Goal: Task Accomplishment & Management: Complete application form

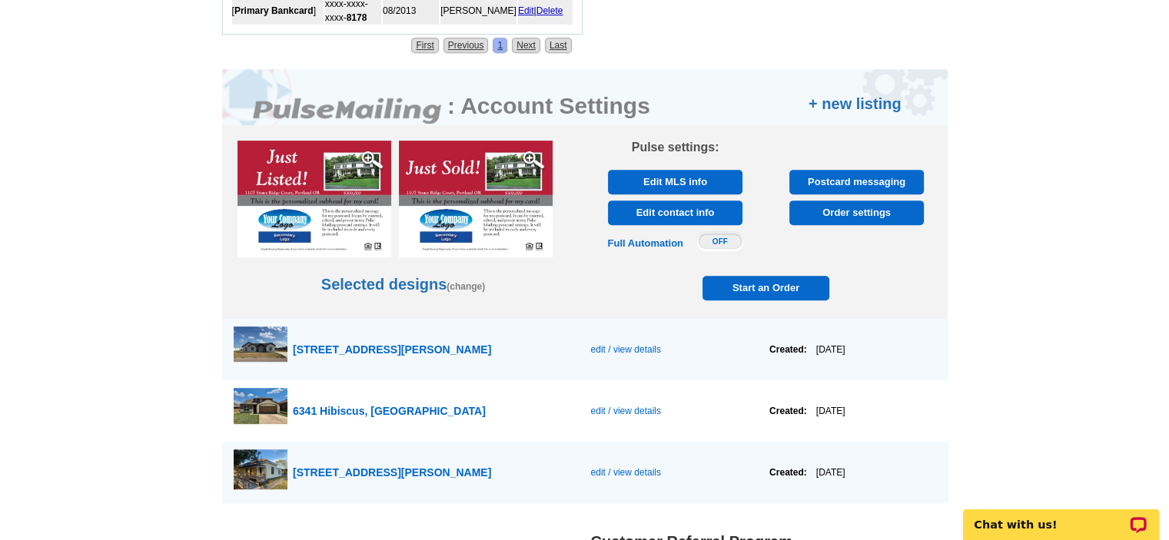
scroll to position [923, 0]
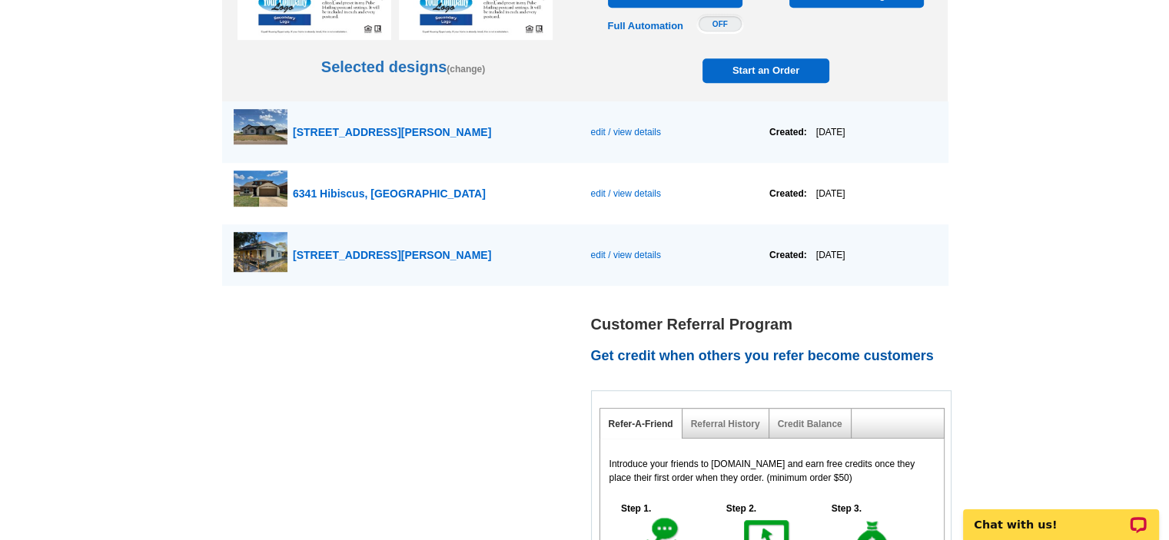
click at [596, 253] on span "edit / view details" at bounding box center [625, 255] width 70 height 11
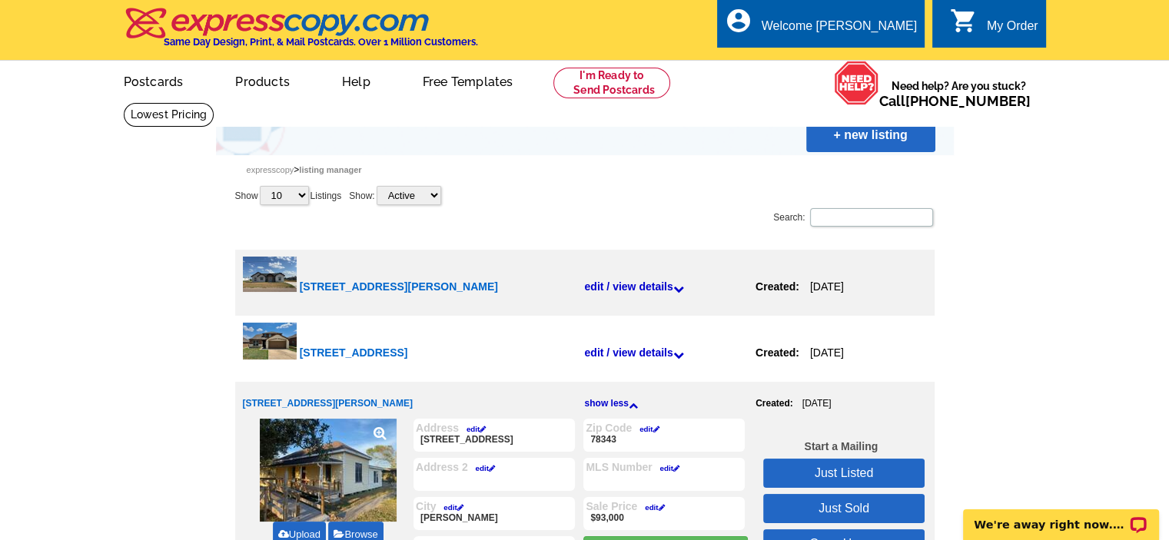
click at [474, 428] on link "edit" at bounding box center [472, 429] width 27 height 8
click at [0, 0] on input "8111 Lupita Uribe St" at bounding box center [0, 0] width 0 height 0
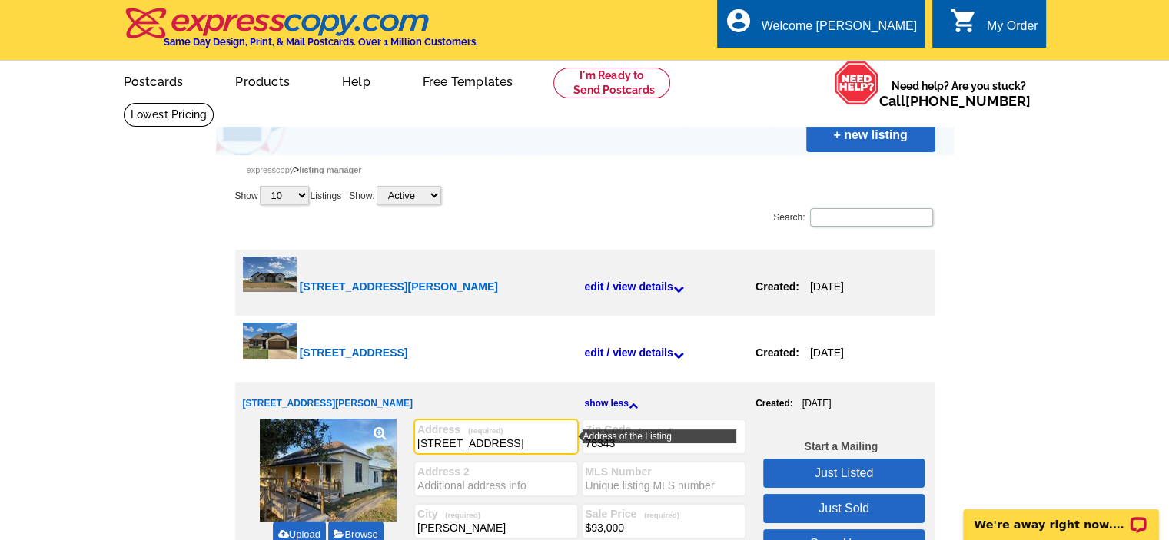
drag, startPoint x: 494, startPoint y: 443, endPoint x: 341, endPoint y: 437, distance: 153.1
click at [342, 437] on div "Upload Browse Address (required) 305 S. Lime St 305 S. Lime St Zip Code (requir…" at bounding box center [585, 509] width 684 height 181
type input "813 E. Yoakum Ave"
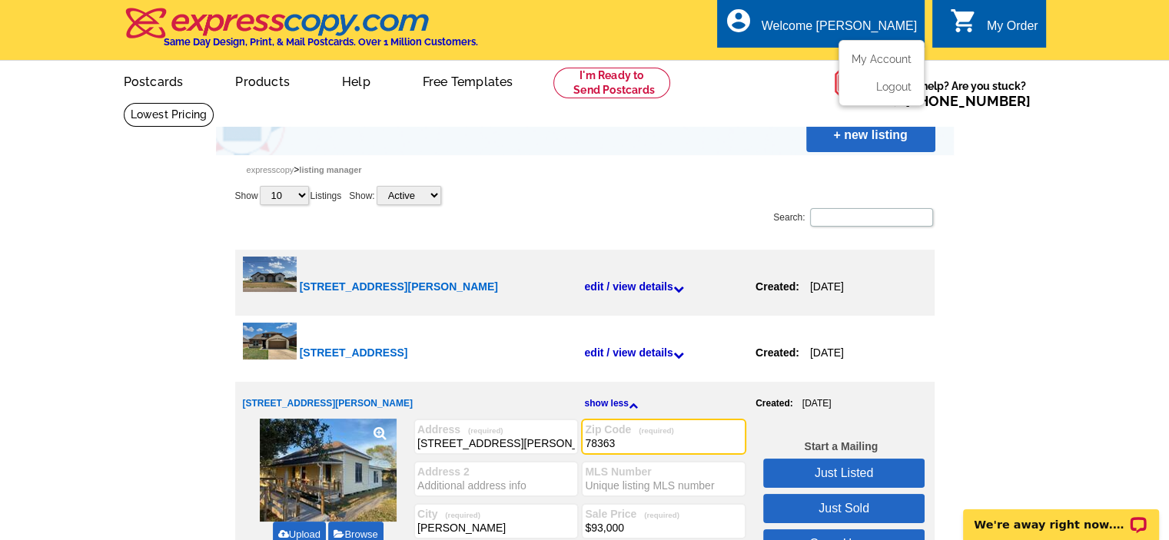
type input "78363"
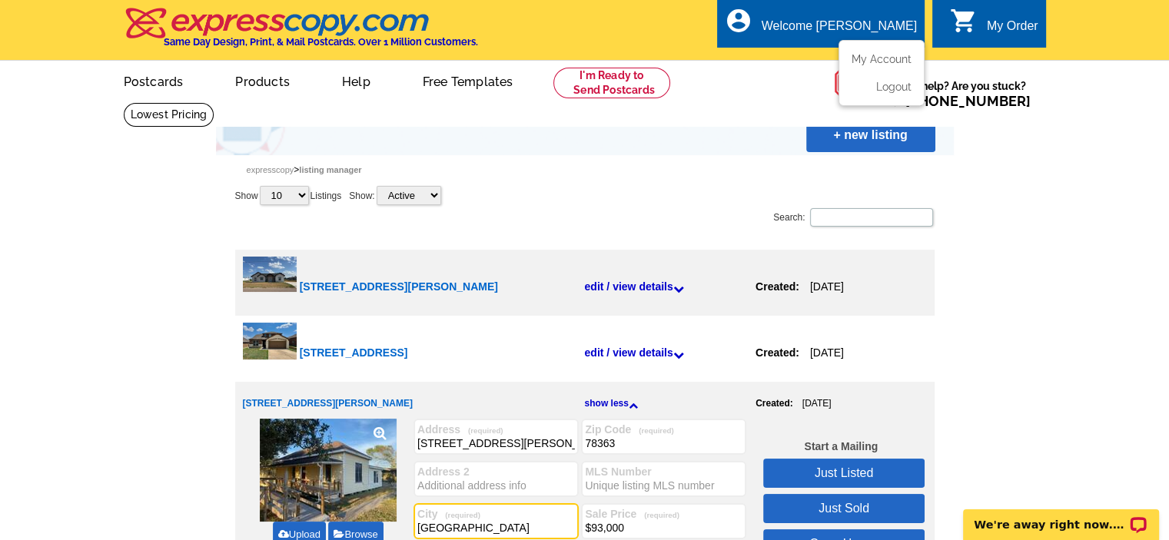
type input "Kingsville"
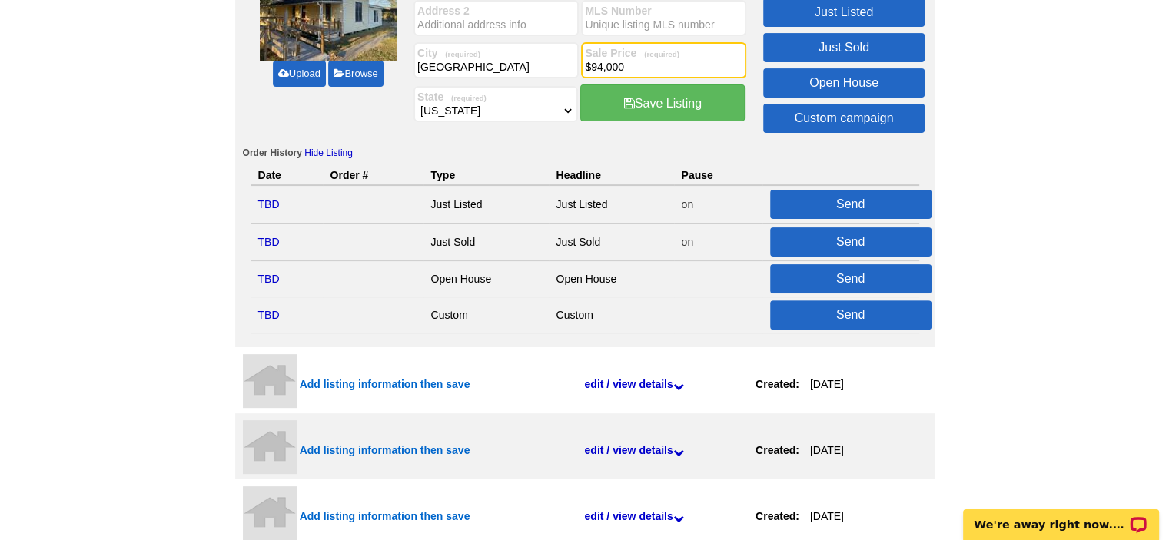
scroll to position [231, 0]
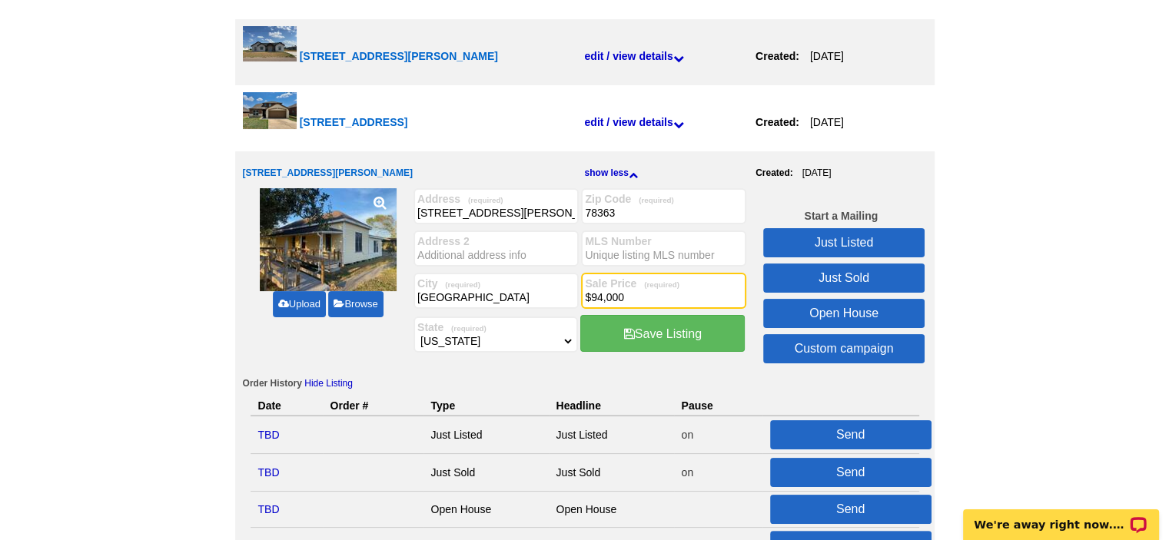
type input "$94,000"
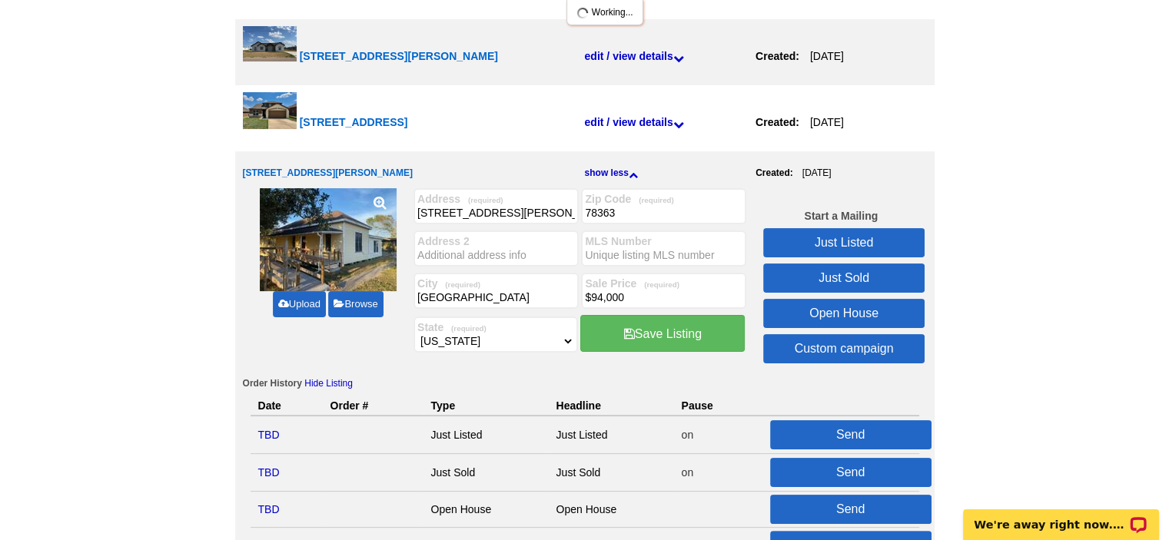
click at [308, 307] on link "Upload" at bounding box center [299, 304] width 53 height 26
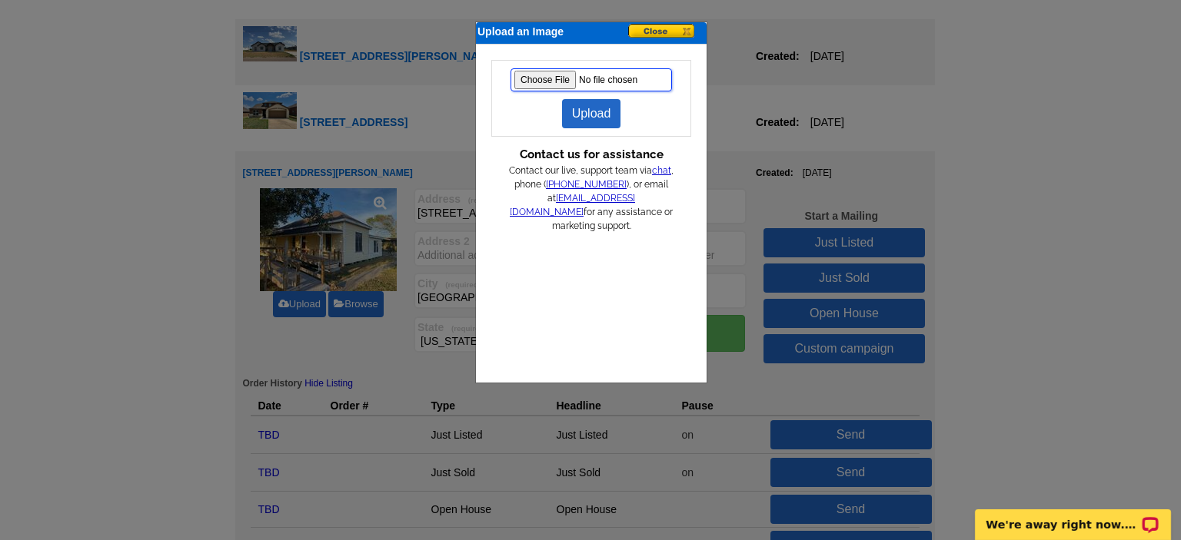
click at [539, 87] on input "file" at bounding box center [590, 79] width 161 height 23
type input "C:\fakepath\IMG_1009.jpg"
click at [598, 118] on link "Upload" at bounding box center [591, 113] width 59 height 29
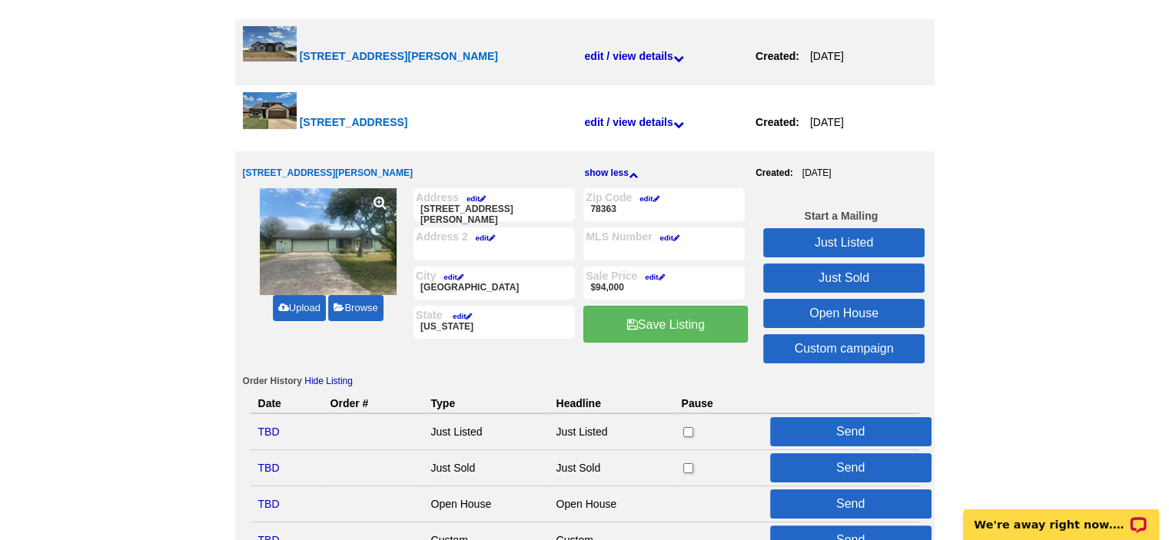
click at [846, 238] on link "Just Listed" at bounding box center [843, 242] width 161 height 29
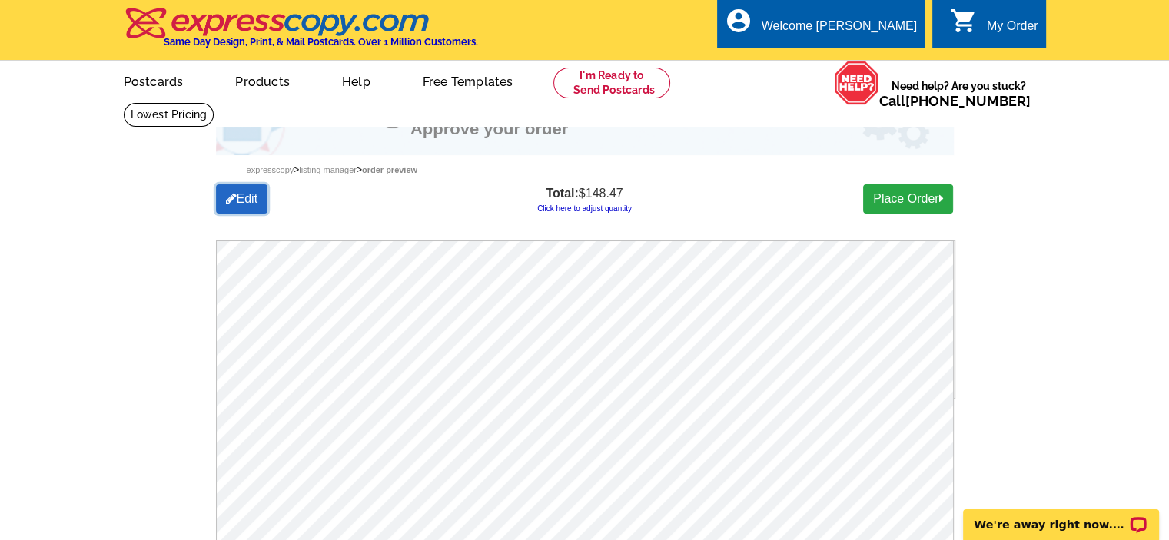
click at [245, 204] on link "Edit" at bounding box center [242, 199] width 52 height 29
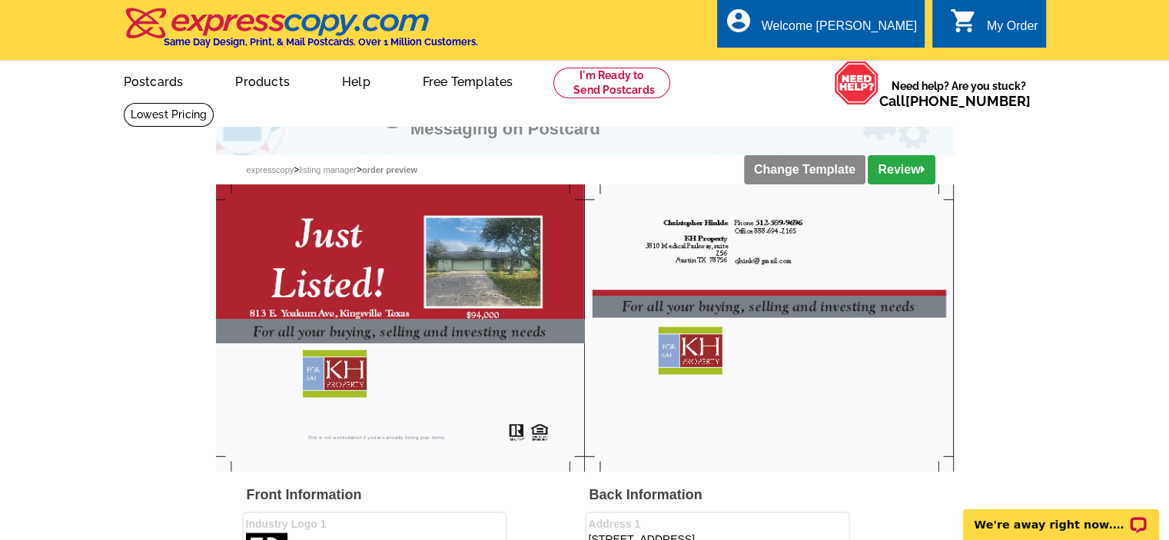
scroll to position [231, 0]
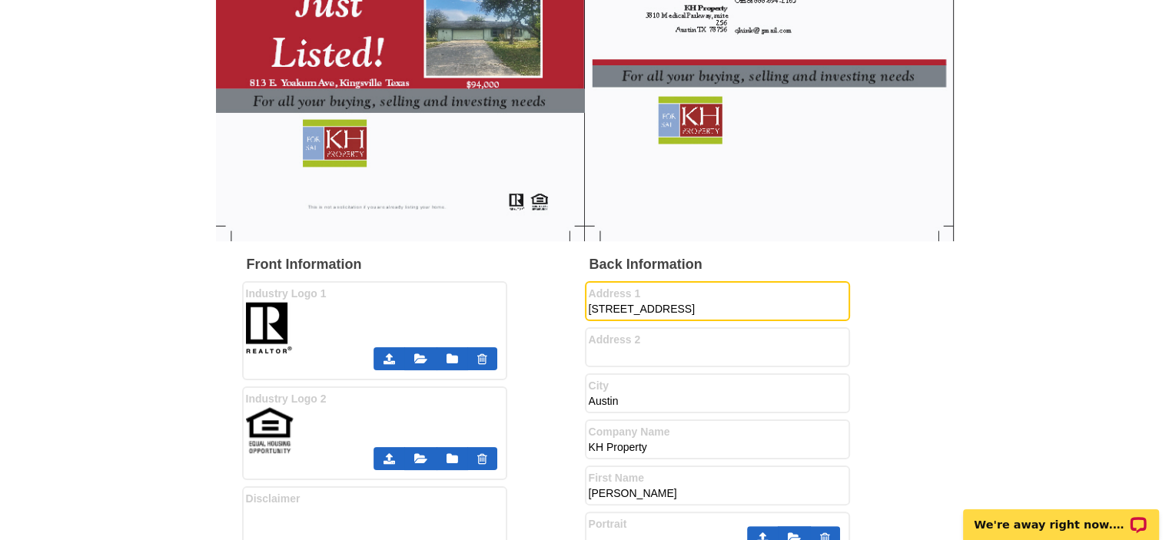
drag, startPoint x: 801, startPoint y: 309, endPoint x: 420, endPoint y: 336, distance: 382.3
type input "4833 Kostoryz Rd."
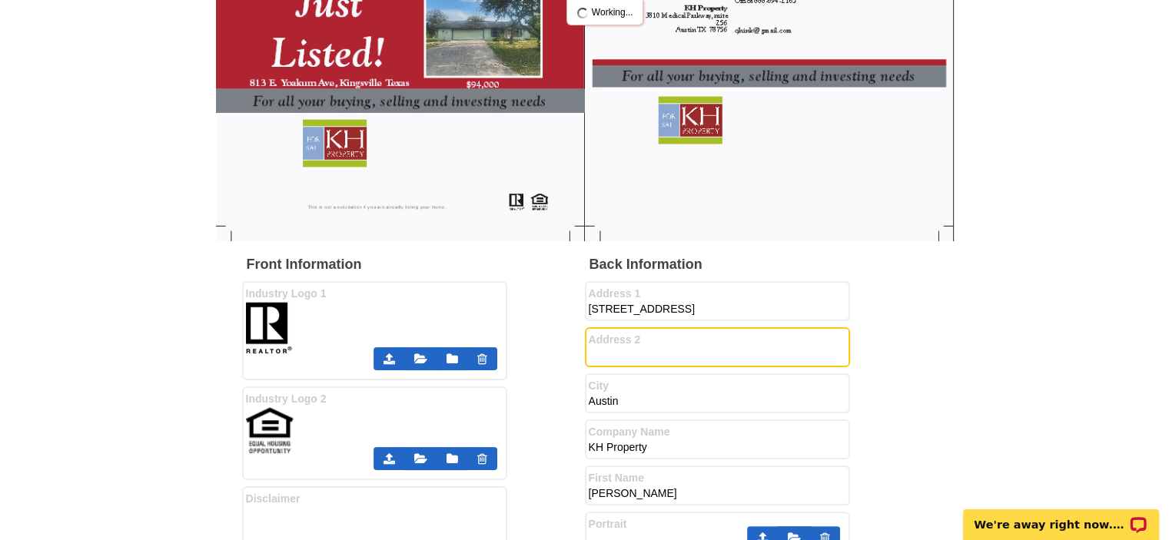
scroll to position [0, 0]
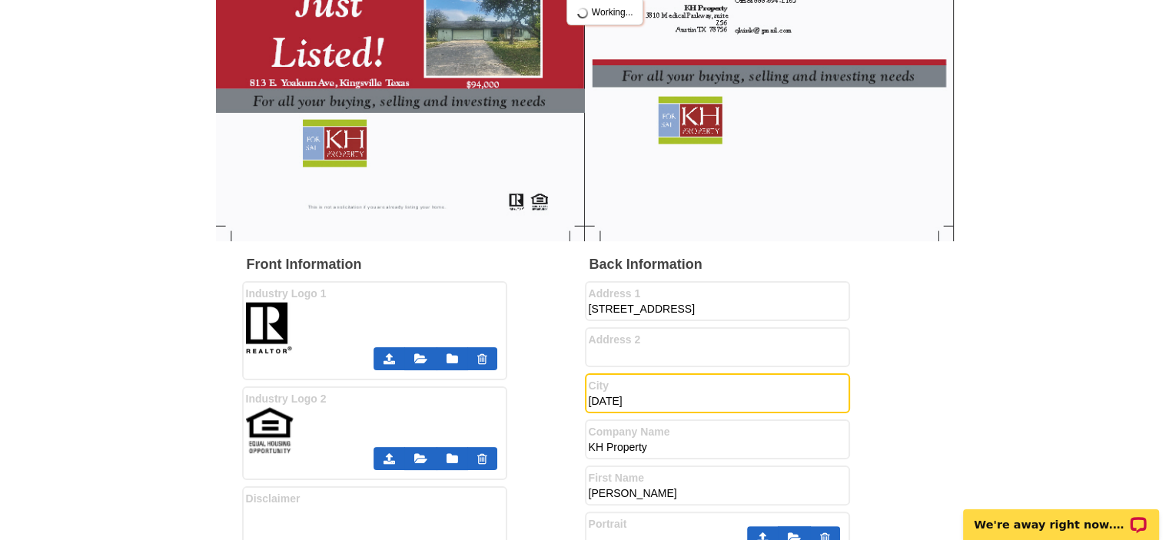
type input "Corpus Christi"
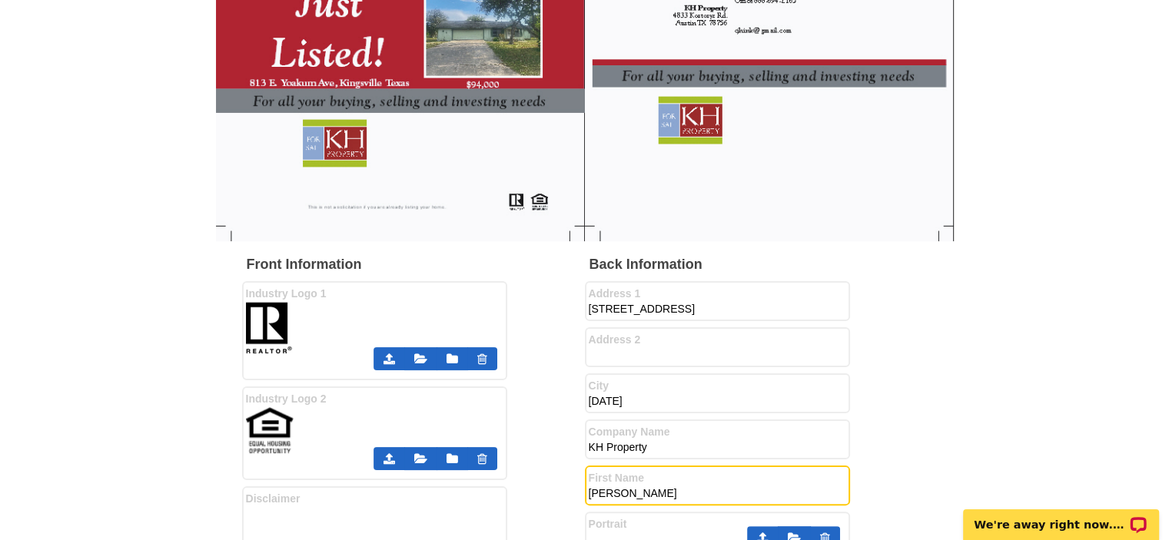
type input "Kelley"
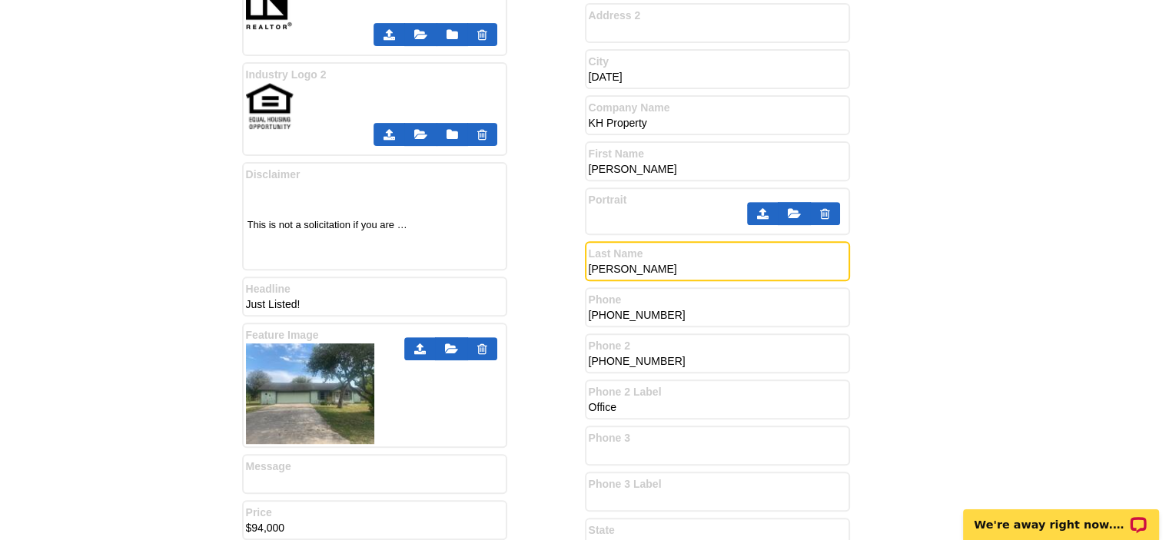
drag, startPoint x: 625, startPoint y: 274, endPoint x: 539, endPoint y: 264, distance: 86.8
click at [539, 264] on div "Front Information Industry Logo 1 Industry Logo 2" at bounding box center [585, 426] width 686 height 989
type input "Brough"
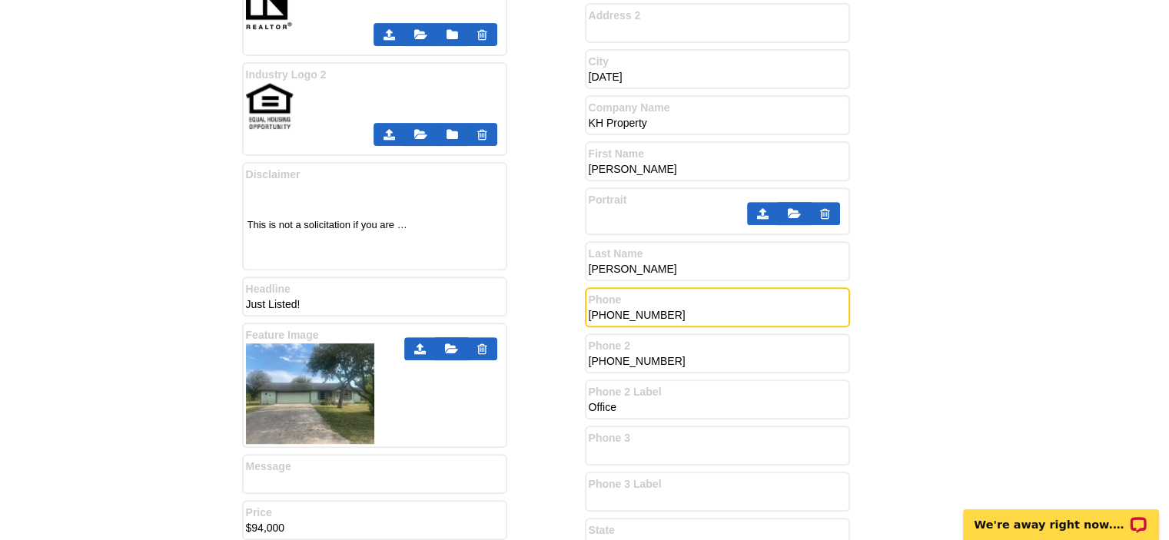
type input "800-845-8060"
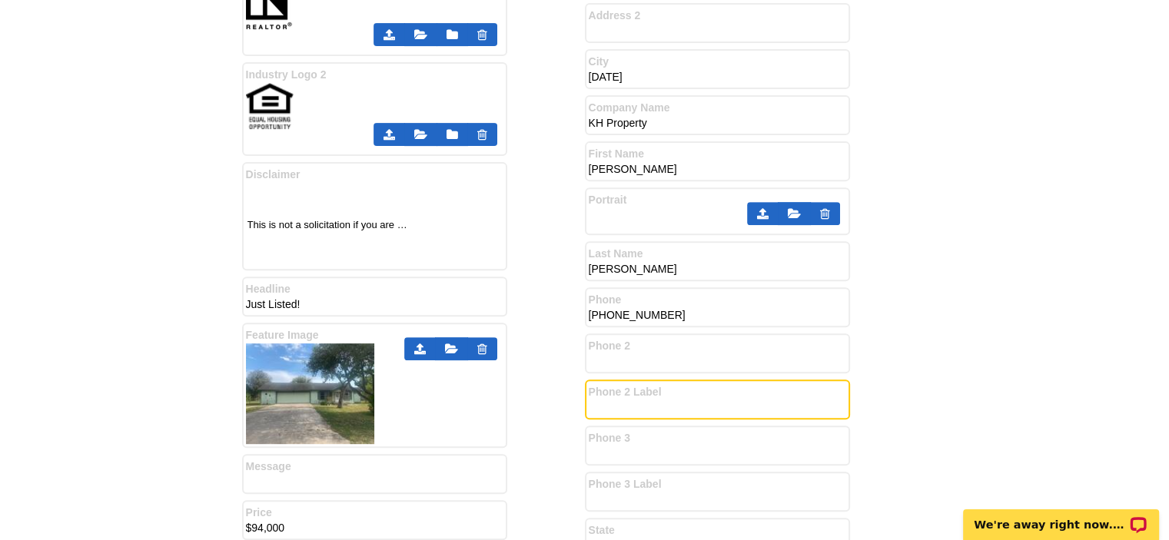
scroll to position [786, 0]
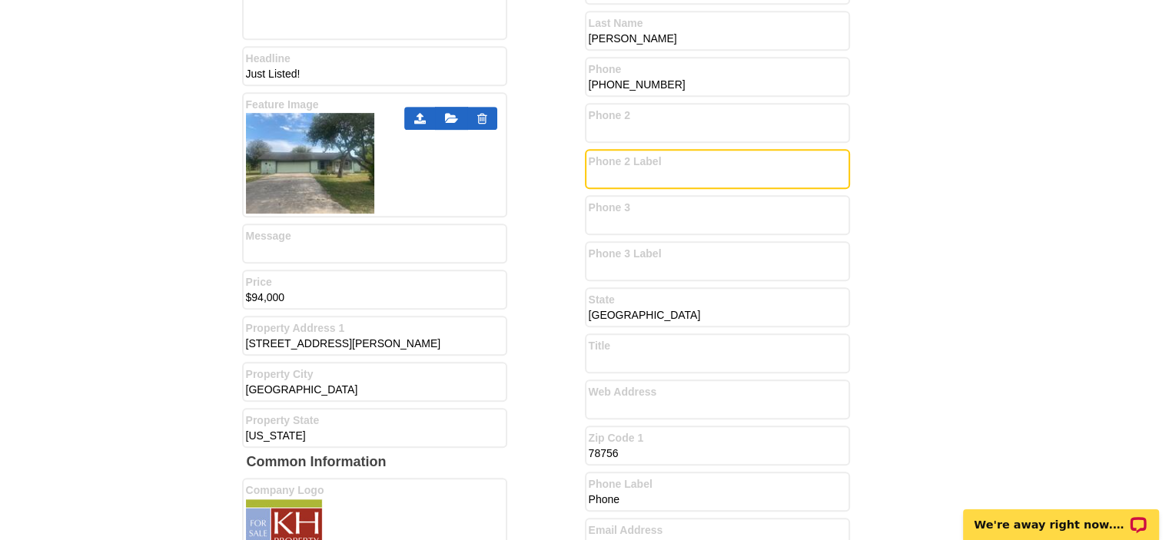
click at [590, 84] on input "800-845-8060" at bounding box center [712, 85] width 246 height 15
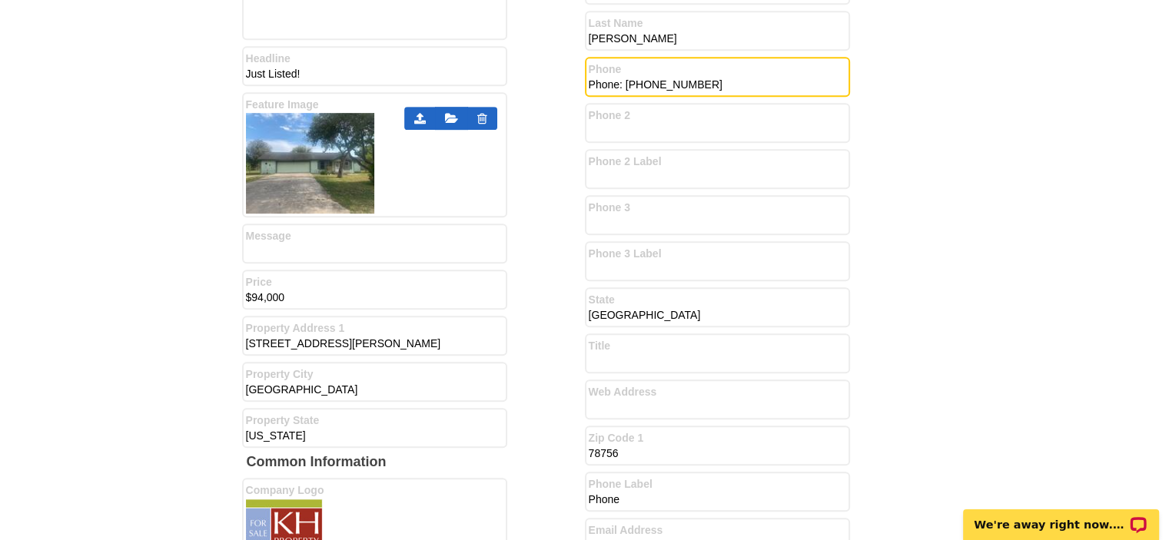
type input "Phone: 800-845-8060"
click at [661, 448] on input "78756" at bounding box center [712, 454] width 246 height 15
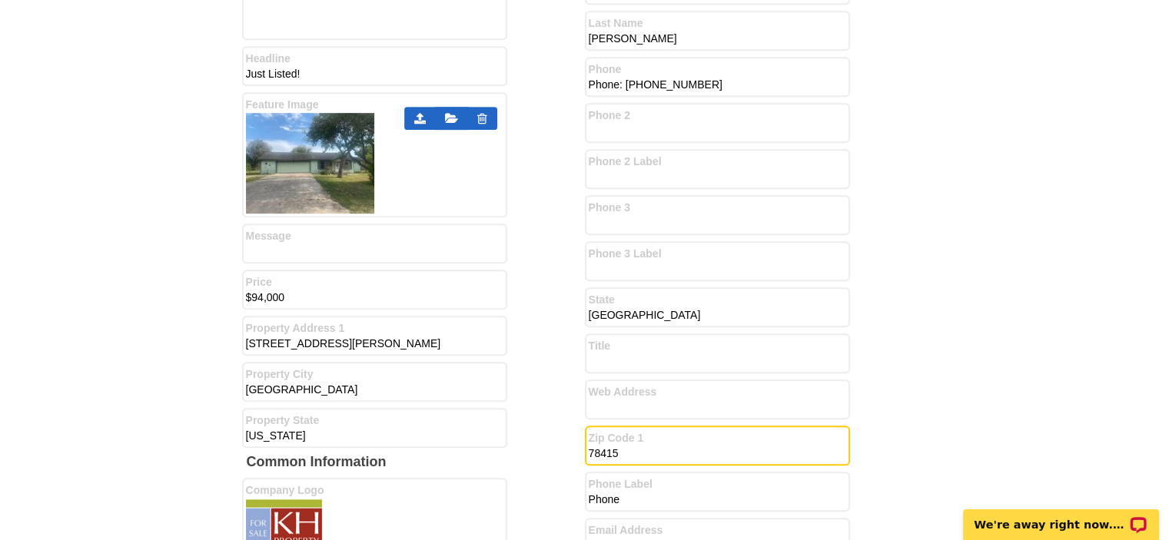
scroll to position [1016, 0]
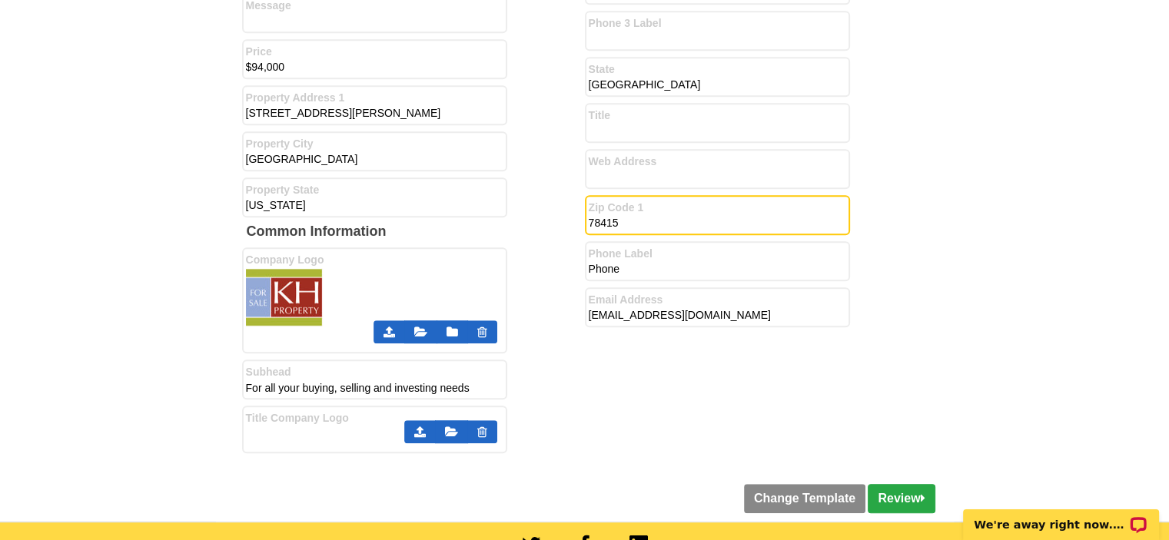
type input "78415"
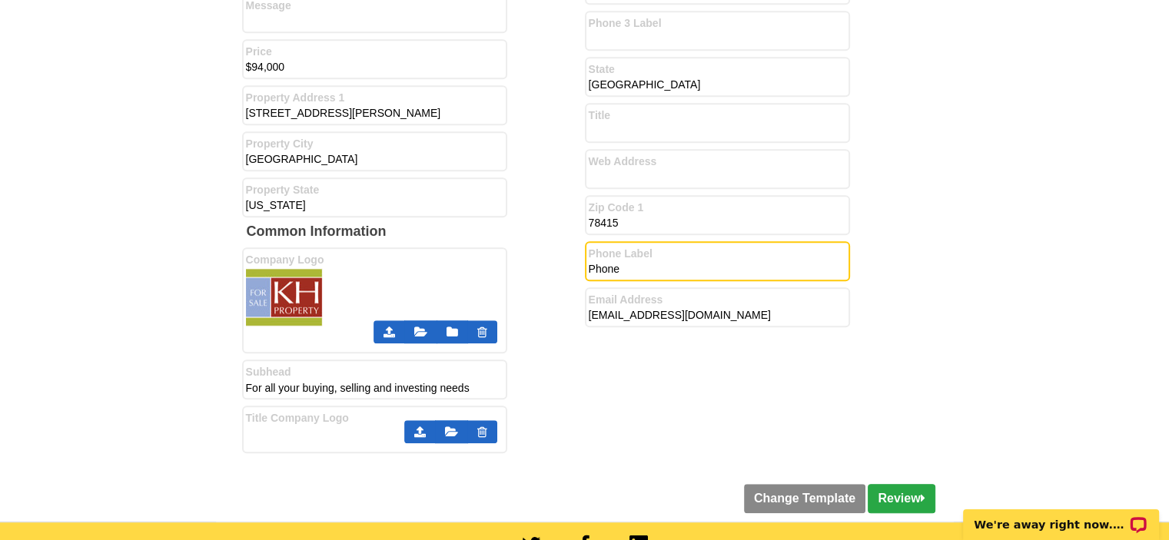
drag, startPoint x: 633, startPoint y: 267, endPoint x: 449, endPoint y: 260, distance: 184.6
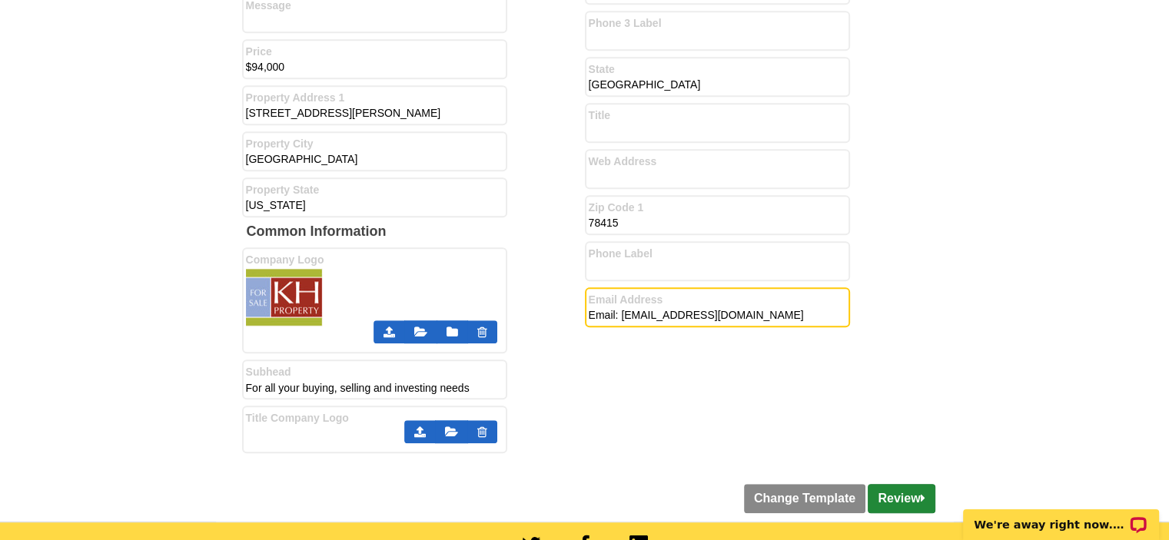
type input "Email: texashudprop@gmail.com"
click at [905, 484] on link "Review" at bounding box center [901, 498] width 67 height 29
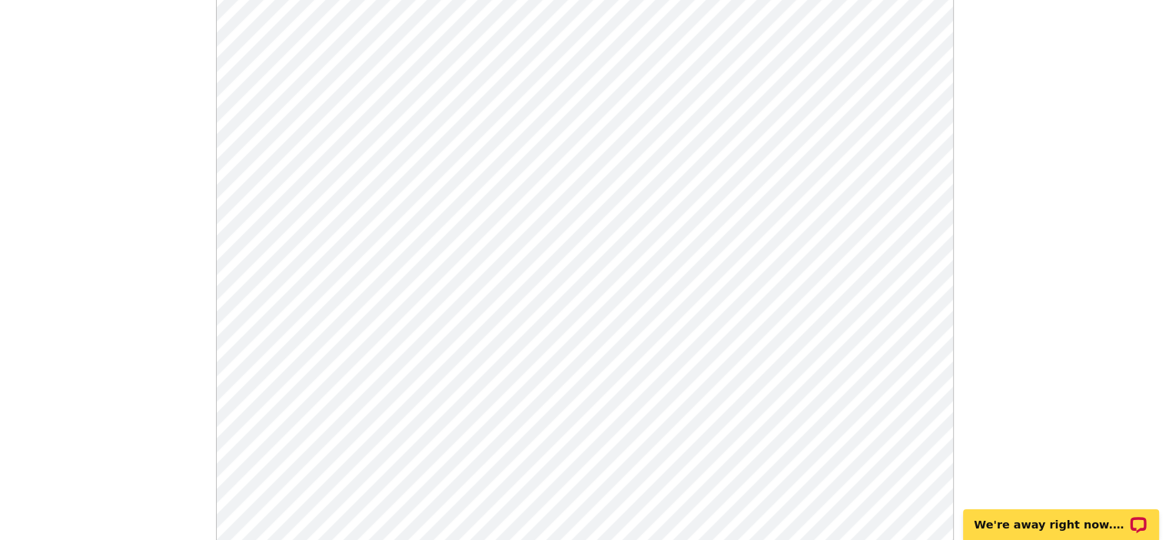
scroll to position [231, 0]
